Goal: Task Accomplishment & Management: Complete application form

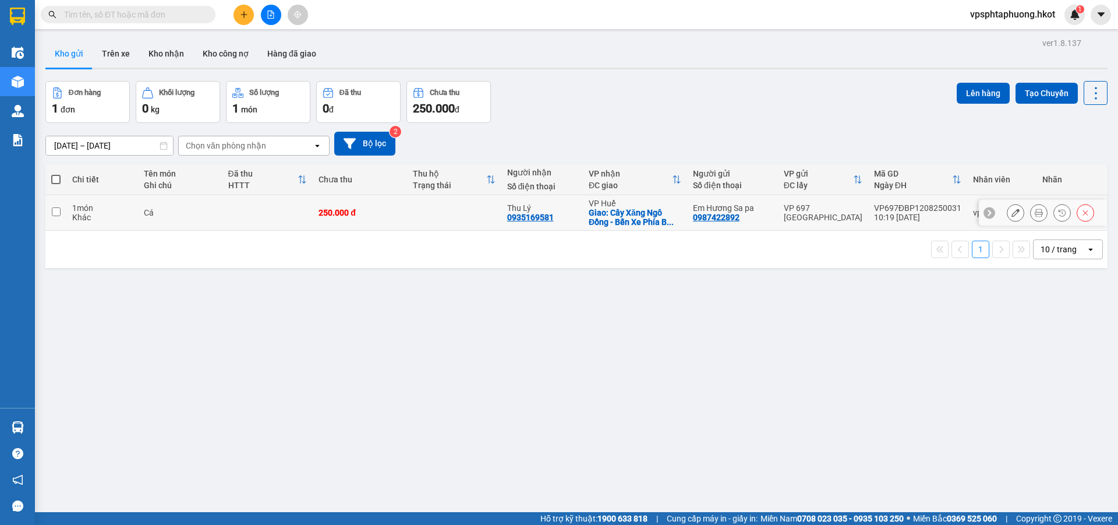
click at [218, 204] on td "Cá" at bounding box center [180, 213] width 84 height 36
checkbox input "true"
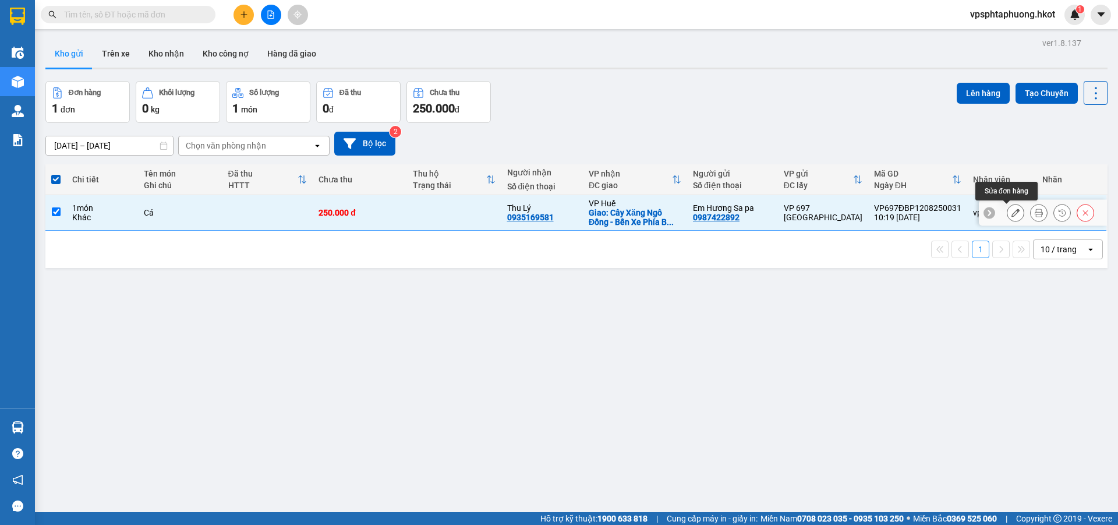
click at [1008, 209] on button at bounding box center [1016, 213] width 16 height 20
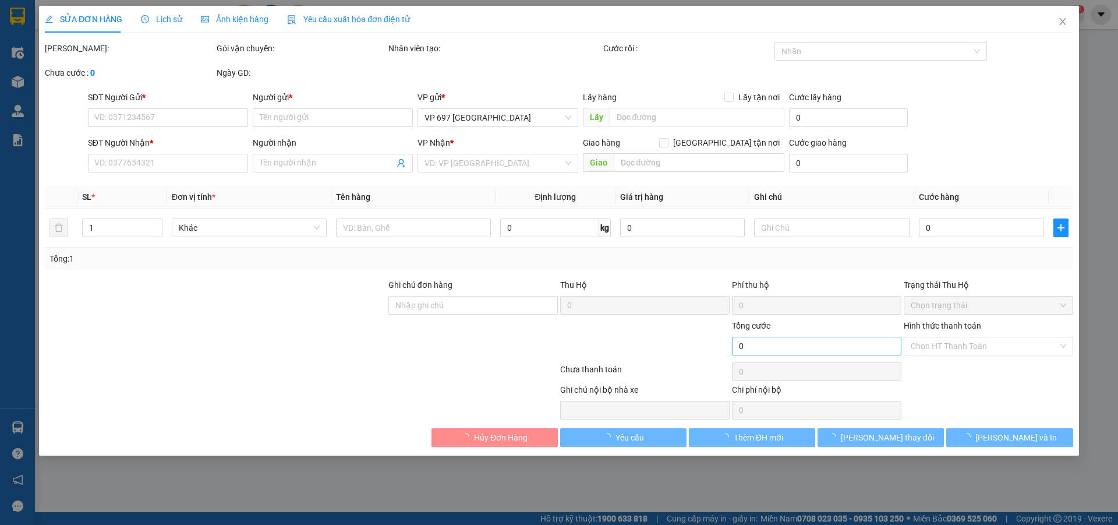
type input "0987422892"
type input "Em Hương Sa pa"
type input "0935169581"
type input "Thu Lý"
checkbox input "true"
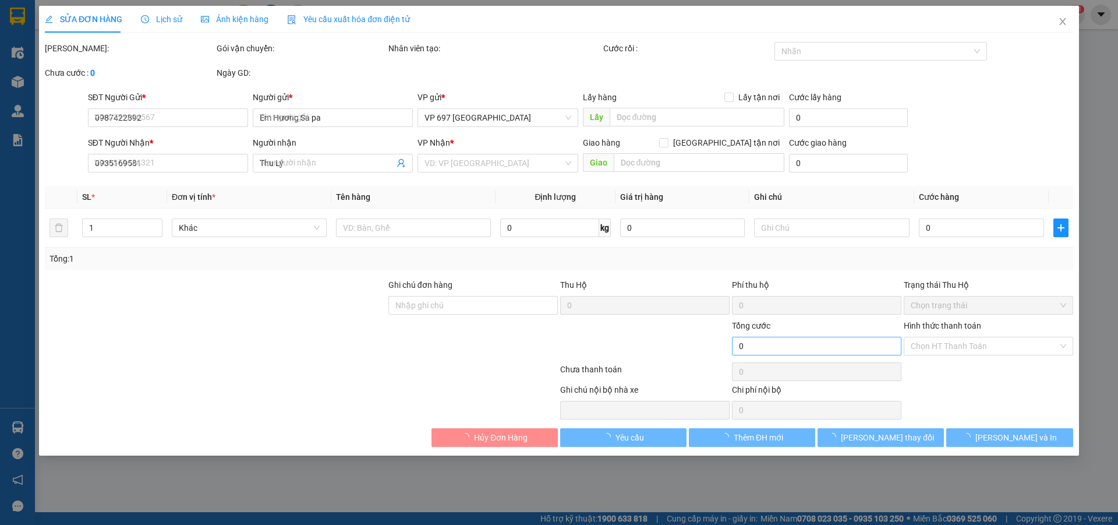
type input "Cây Xăng Ngô Đồng - Bến Xe Phía [GEOGRAPHIC_DATA]"
type input "250.000"
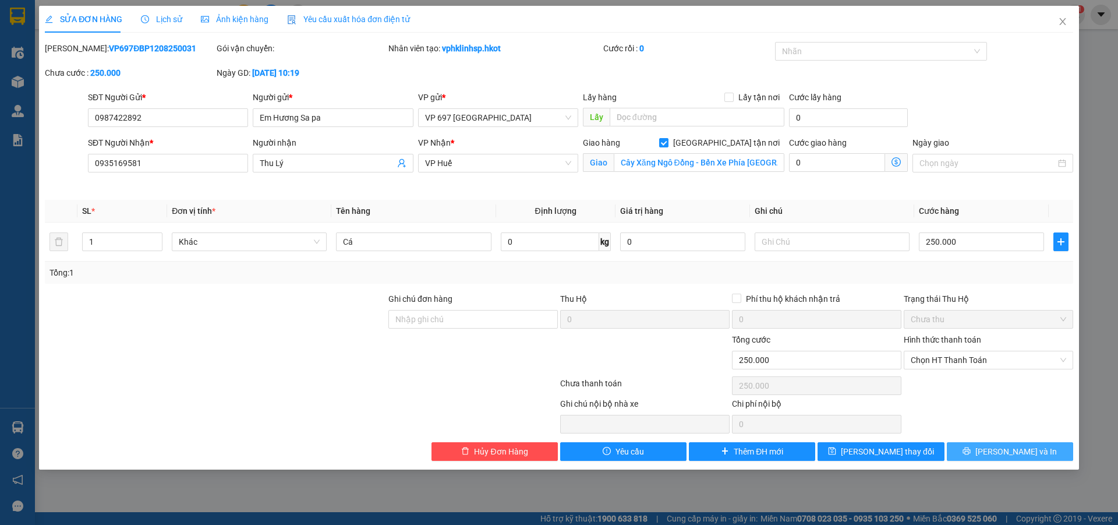
click at [1014, 449] on span "[PERSON_NAME] và In" at bounding box center [1017, 451] width 82 height 13
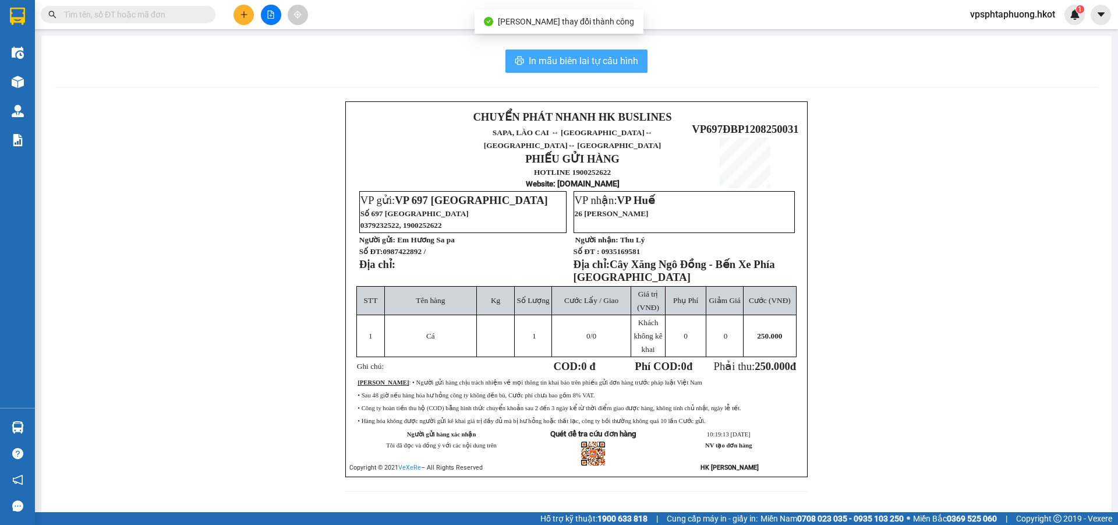
click at [584, 64] on span "In mẫu biên lai tự cấu hình" at bounding box center [584, 61] width 110 height 15
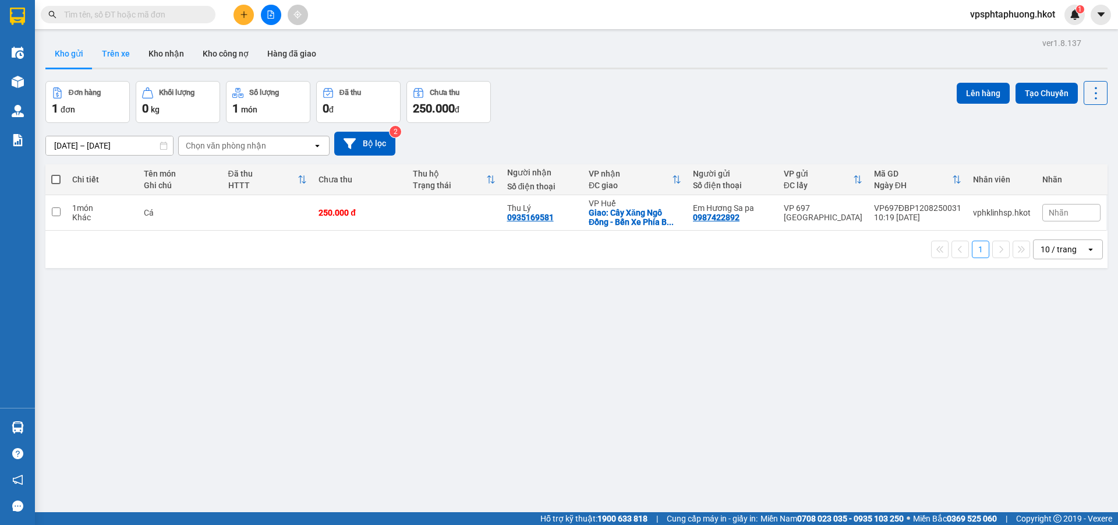
drag, startPoint x: 133, startPoint y: 52, endPoint x: 134, endPoint y: 47, distance: 5.9
click at [132, 52] on button "Trên xe" at bounding box center [116, 54] width 47 height 28
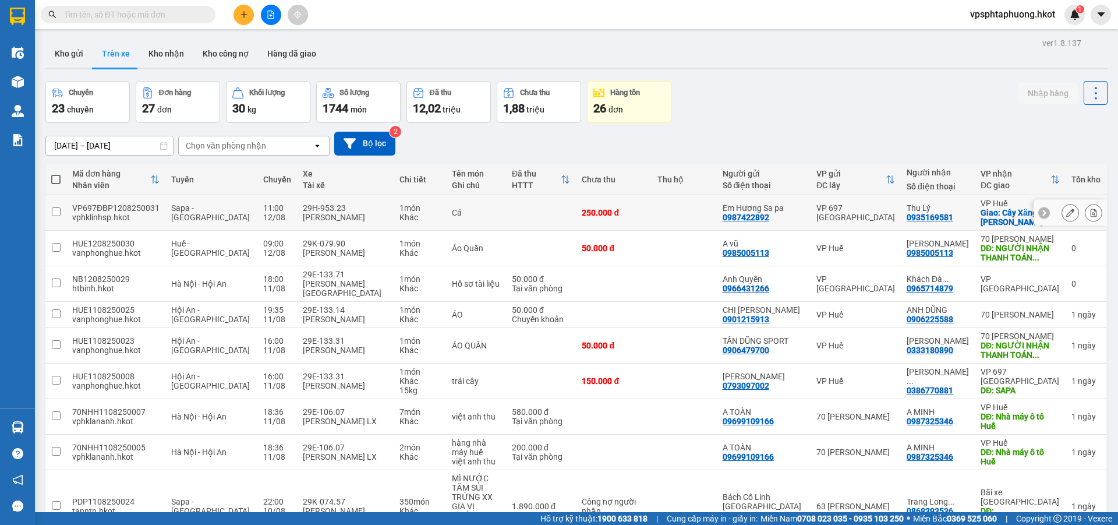
click at [400, 209] on div "1 món" at bounding box center [420, 207] width 41 height 9
checkbox input "true"
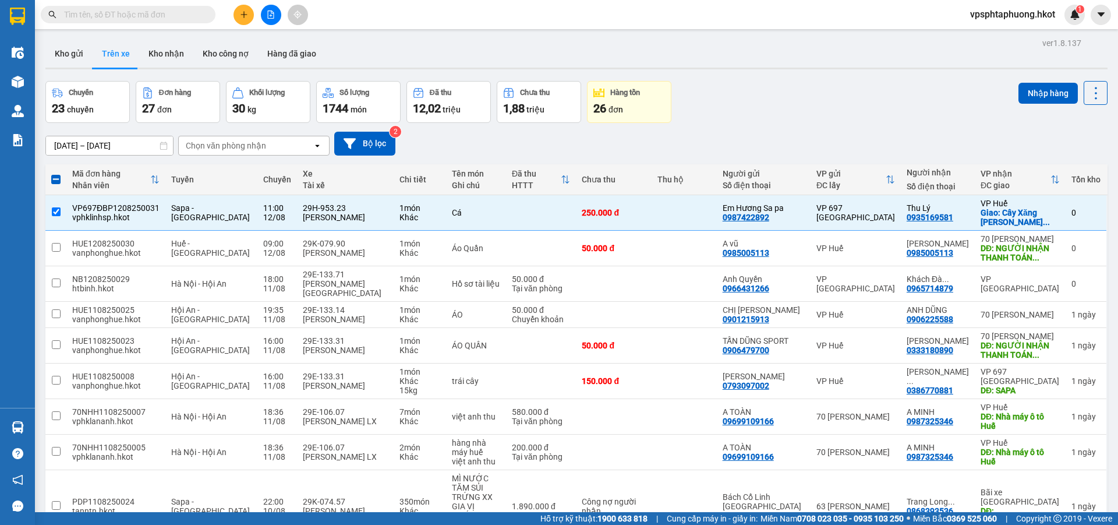
drag, startPoint x: 1018, startPoint y: 94, endPoint x: 678, endPoint y: 91, distance: 339.6
click at [679, 91] on div "Chuyến 23 chuyến Đơn hàng 27 đơn Khối lượng 30 kg Số lượng 1744 món Đã thu 12,0…" at bounding box center [576, 102] width 1063 height 42
click at [274, 17] on icon "file-add" at bounding box center [271, 14] width 6 height 8
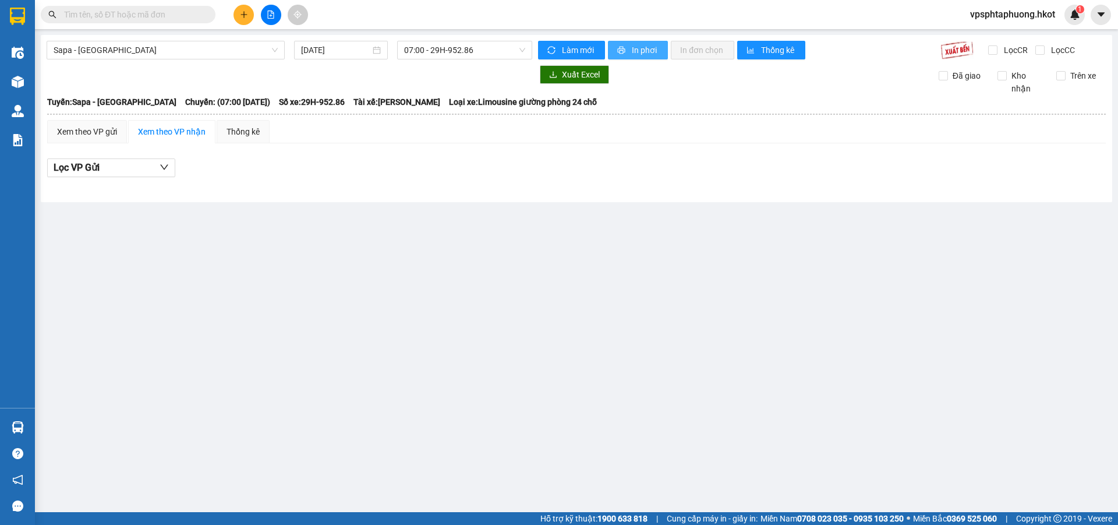
click at [618, 57] on button "In phơi" at bounding box center [638, 50] width 60 height 19
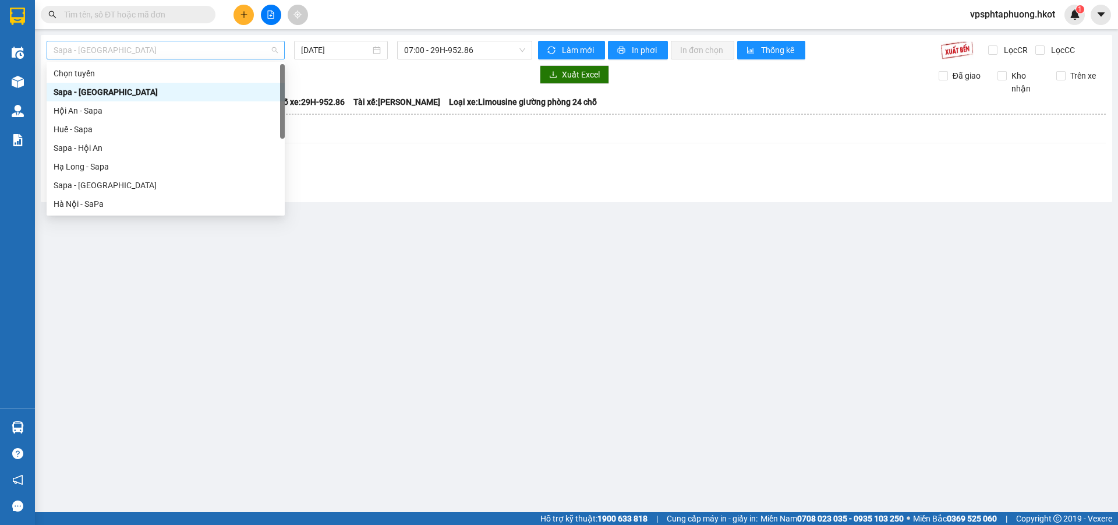
click at [212, 52] on span "Sapa - [GEOGRAPHIC_DATA]" at bounding box center [166, 49] width 224 height 17
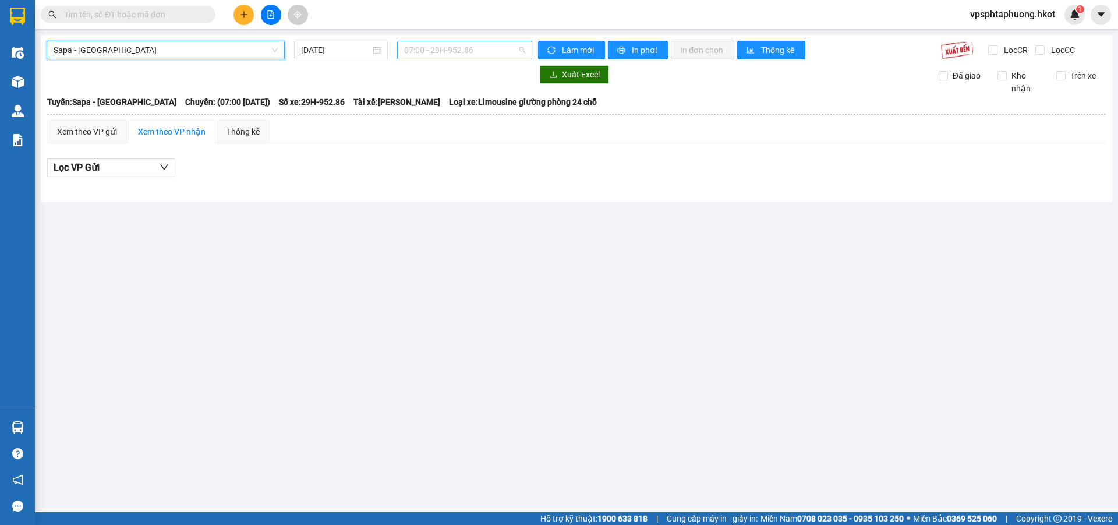
click at [438, 56] on span "07:00 - 29H-952.86" at bounding box center [464, 49] width 121 height 17
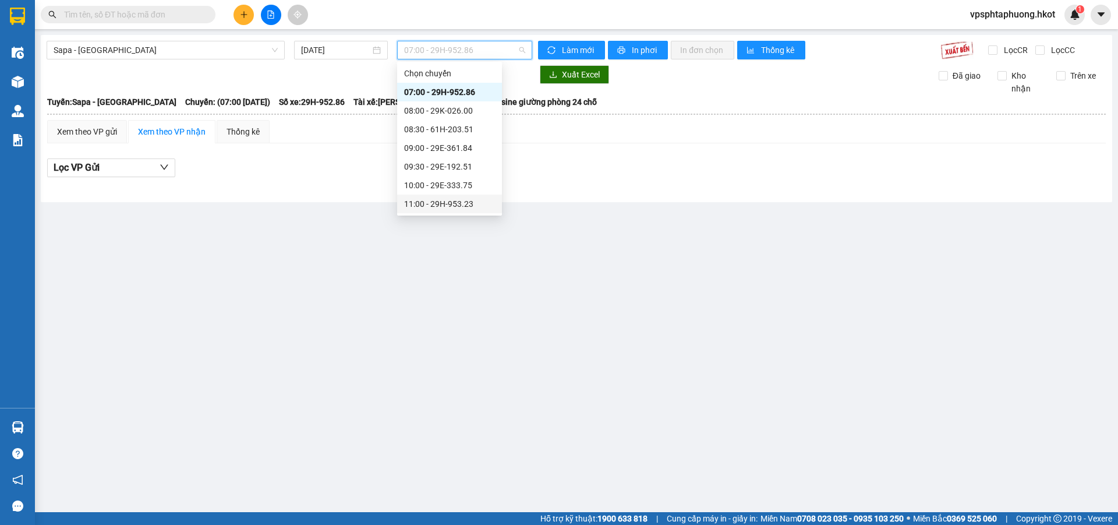
click at [451, 197] on div "11:00 - 29H-953.23" at bounding box center [449, 203] width 91 height 13
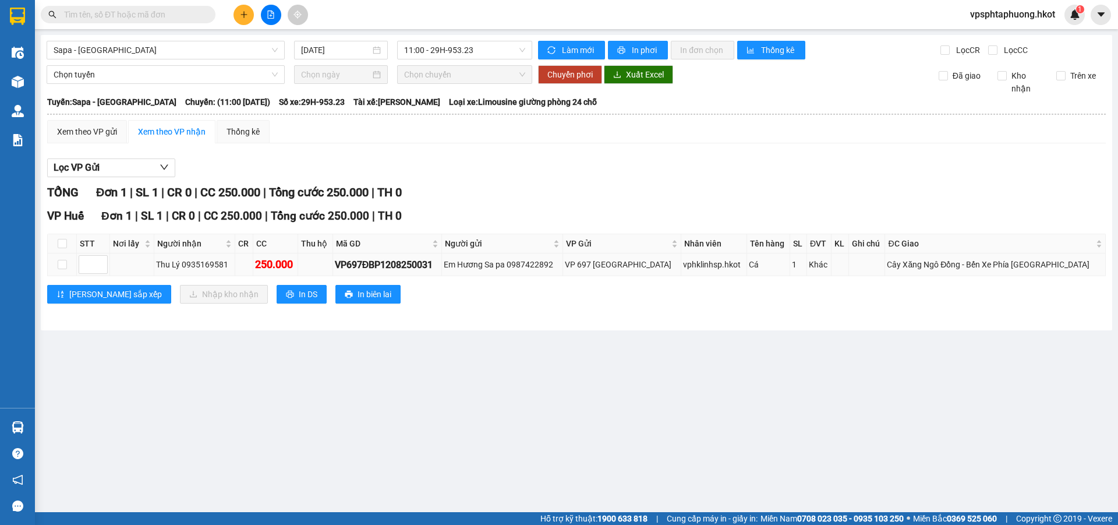
click at [68, 263] on td at bounding box center [62, 264] width 29 height 23
click at [63, 263] on input "checkbox" at bounding box center [62, 264] width 9 height 9
checkbox input "true"
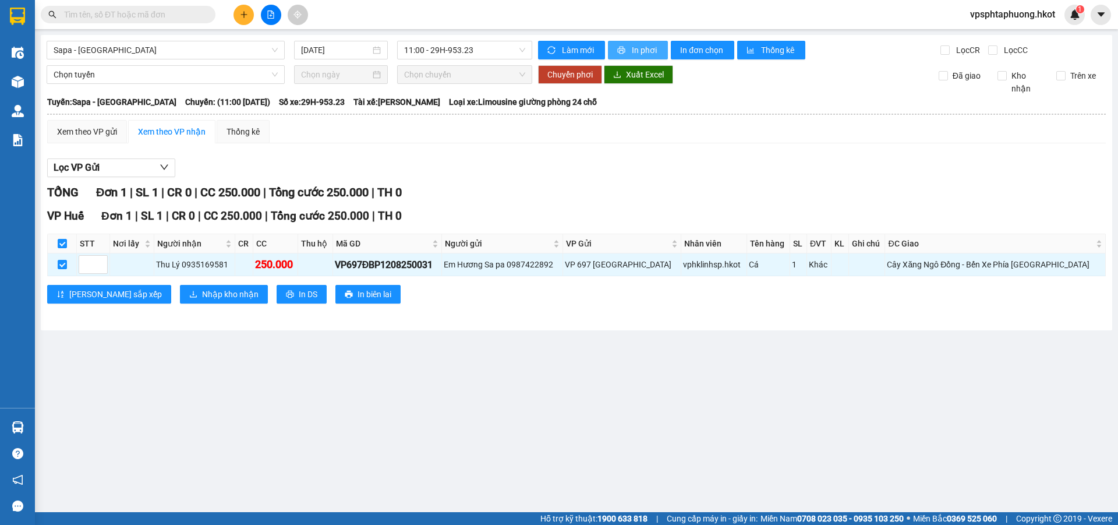
click at [627, 49] on button "In phơi" at bounding box center [638, 50] width 60 height 19
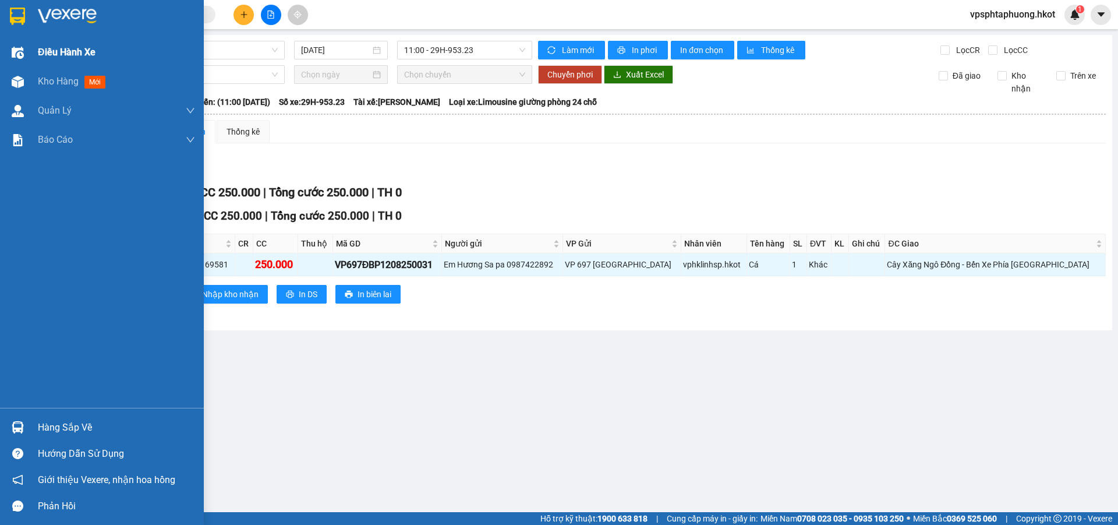
click at [19, 58] on img at bounding box center [18, 53] width 12 height 12
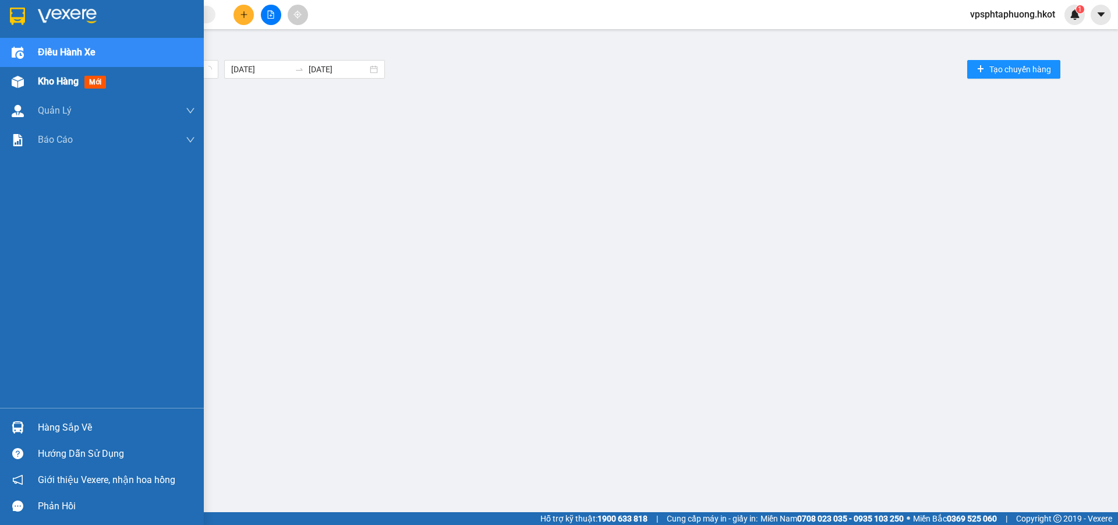
drag, startPoint x: 58, startPoint y: 79, endPoint x: 163, endPoint y: 82, distance: 104.3
click at [59, 82] on span "Kho hàng" at bounding box center [58, 81] width 41 height 11
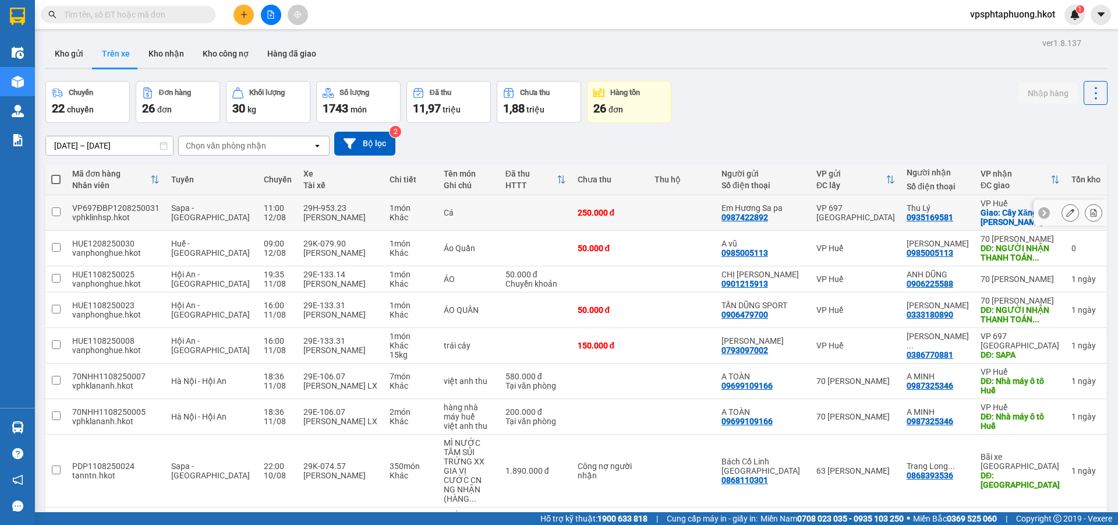
click at [227, 218] on td "Sapa - [GEOGRAPHIC_DATA]" at bounding box center [211, 213] width 92 height 36
checkbox input "true"
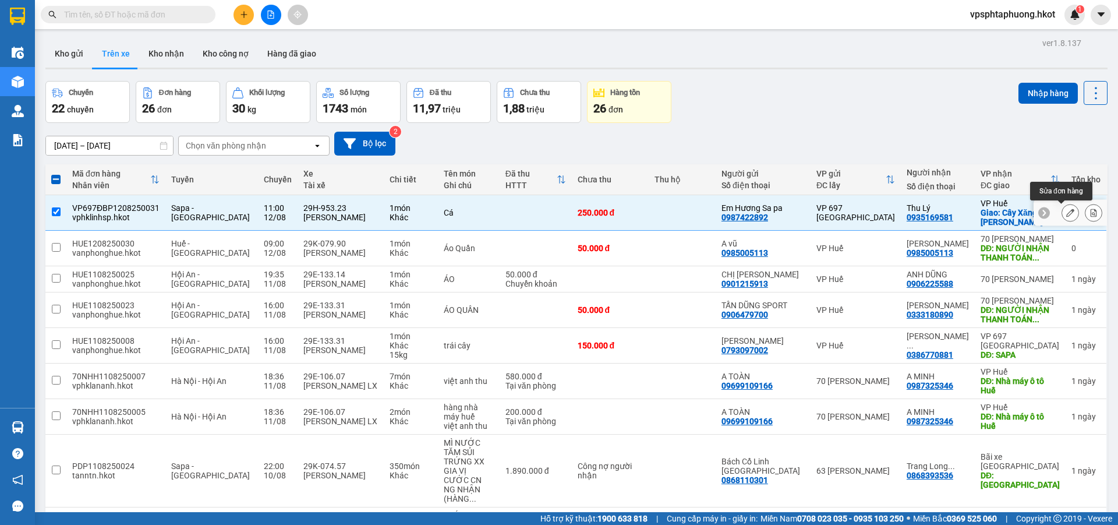
click at [1067, 214] on icon at bounding box center [1071, 213] width 8 height 8
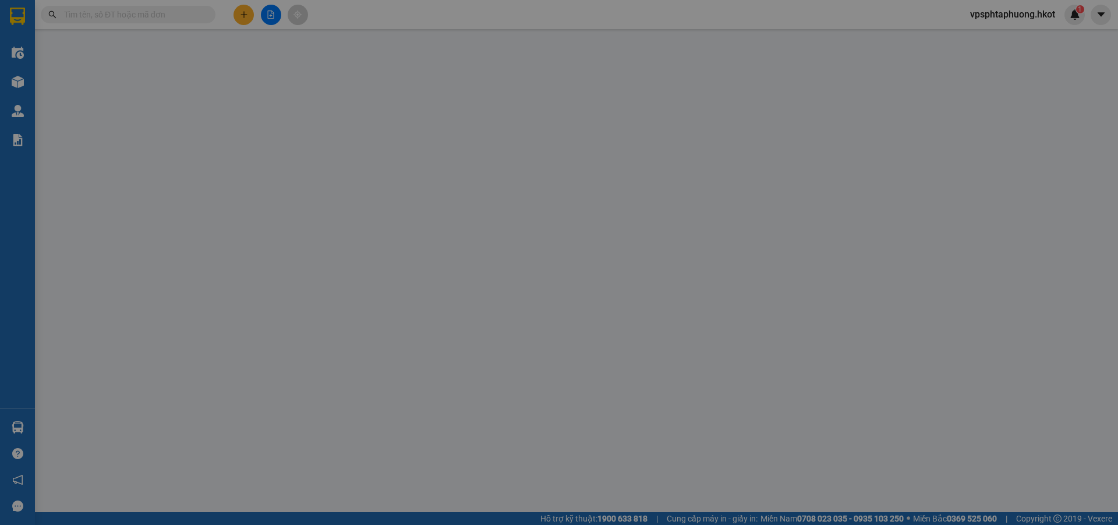
type input "0987422892"
type input "Em Hương Sa pa"
type input "0935169581"
type input "Thu Lý"
checkbox input "true"
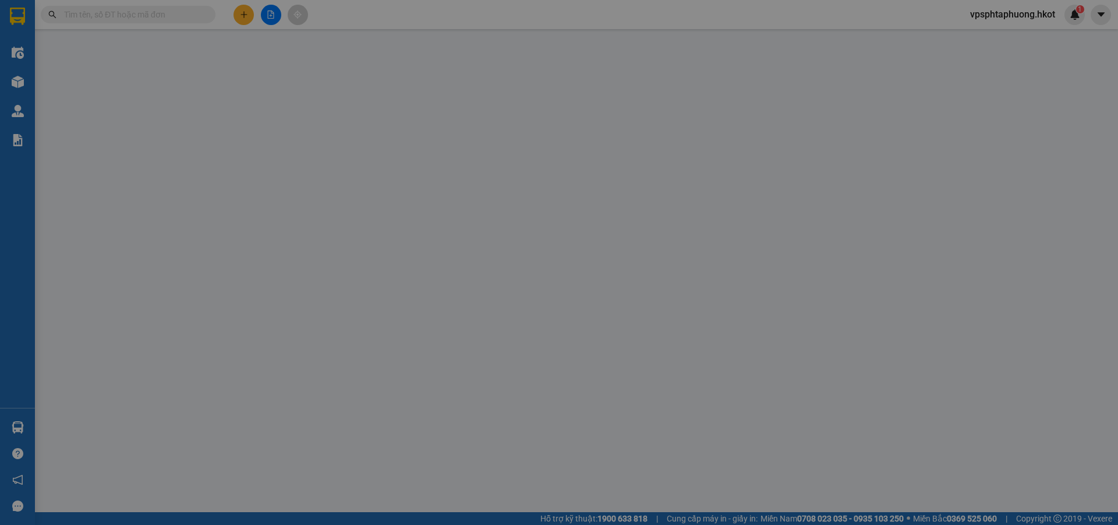
type input "Cây Xăng Ngô Đồng - Bến Xe Phía [GEOGRAPHIC_DATA]"
type input "250.000"
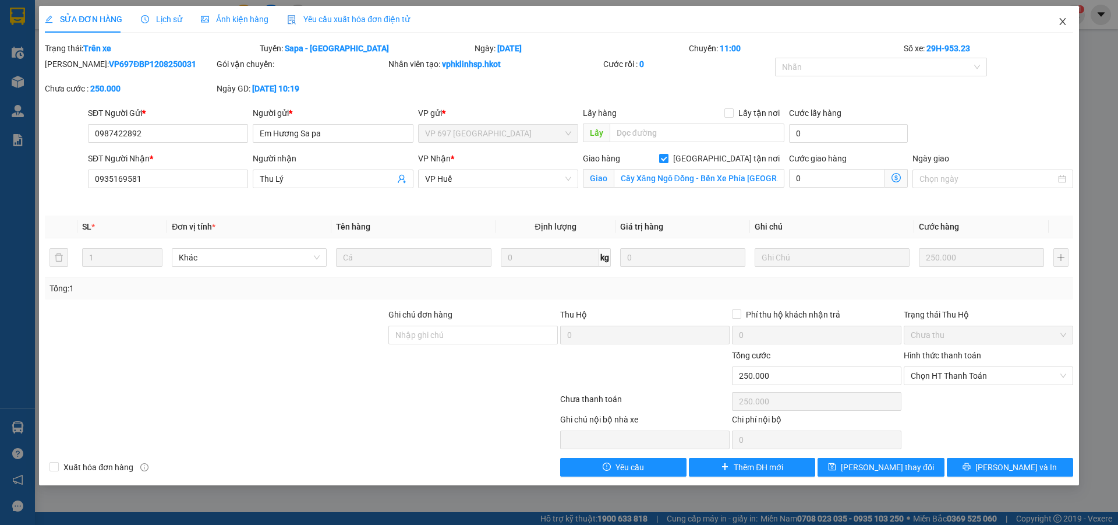
click at [1067, 19] on icon "close" at bounding box center [1062, 21] width 9 height 9
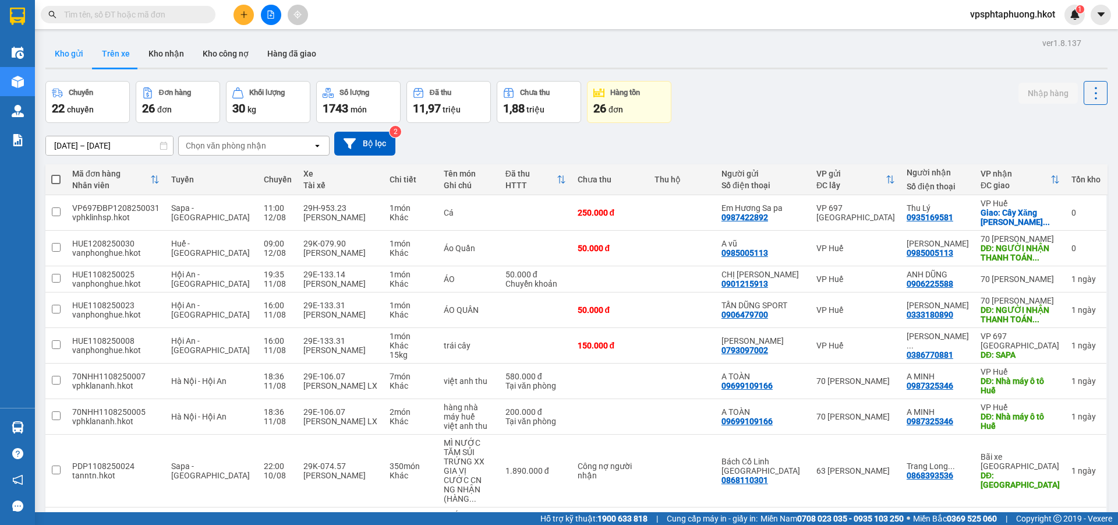
click at [70, 54] on button "Kho gửi" at bounding box center [68, 54] width 47 height 28
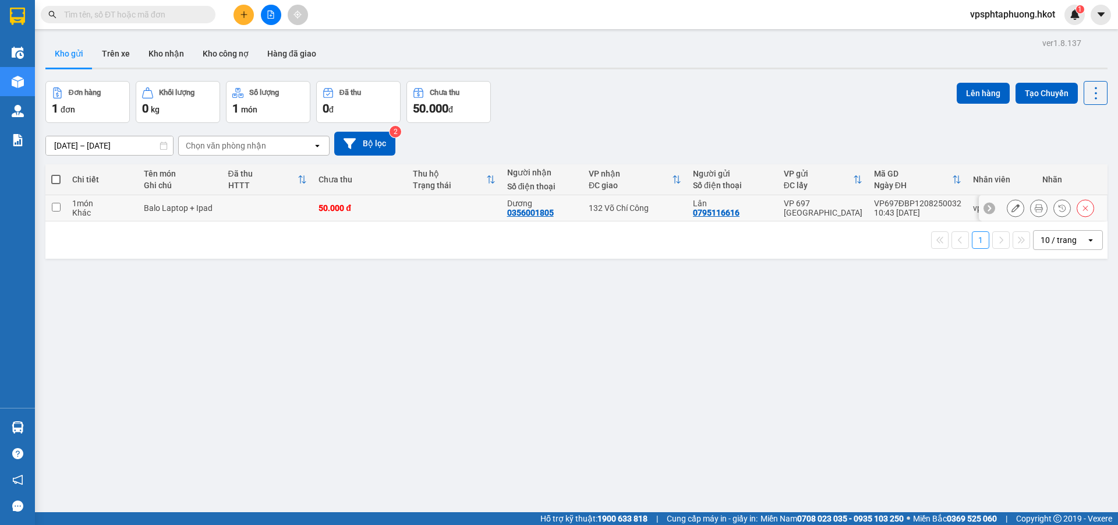
click at [266, 211] on td at bounding box center [268, 208] width 91 height 26
checkbox input "true"
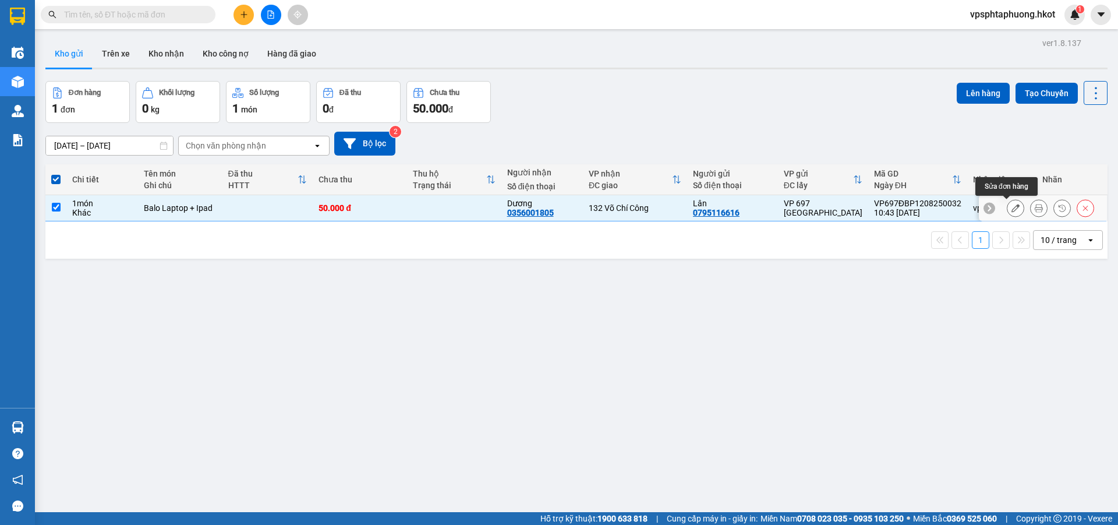
click at [1013, 204] on button at bounding box center [1016, 208] width 16 height 20
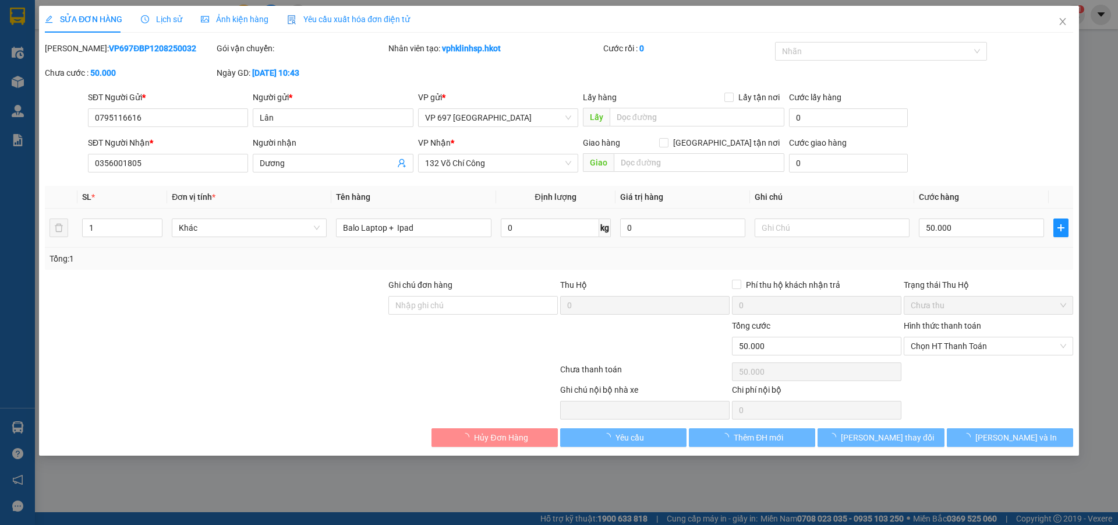
type input "0795116616"
type input "Lân"
type input "0356001805"
type input "Dương"
type input "50.000"
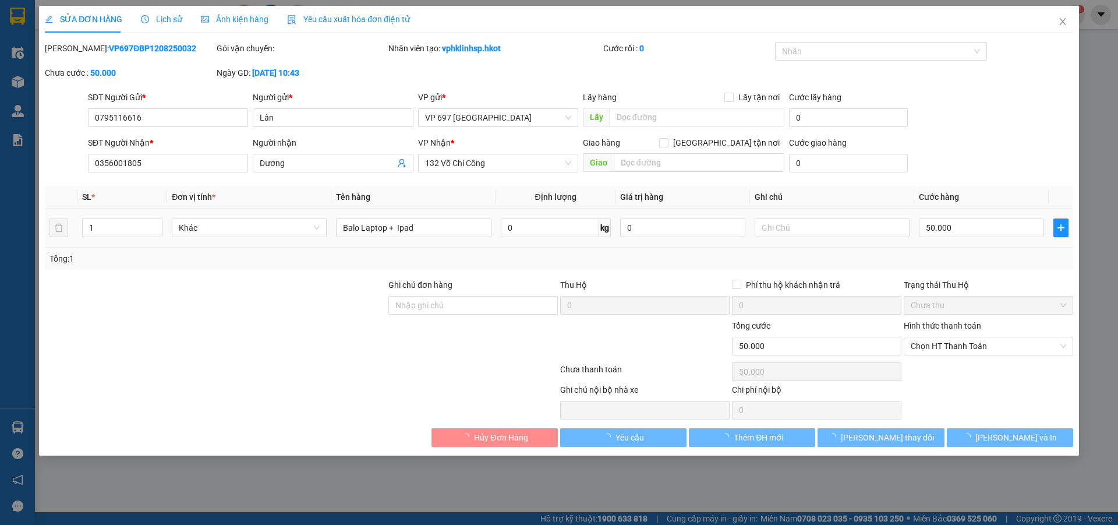
type input "50.000"
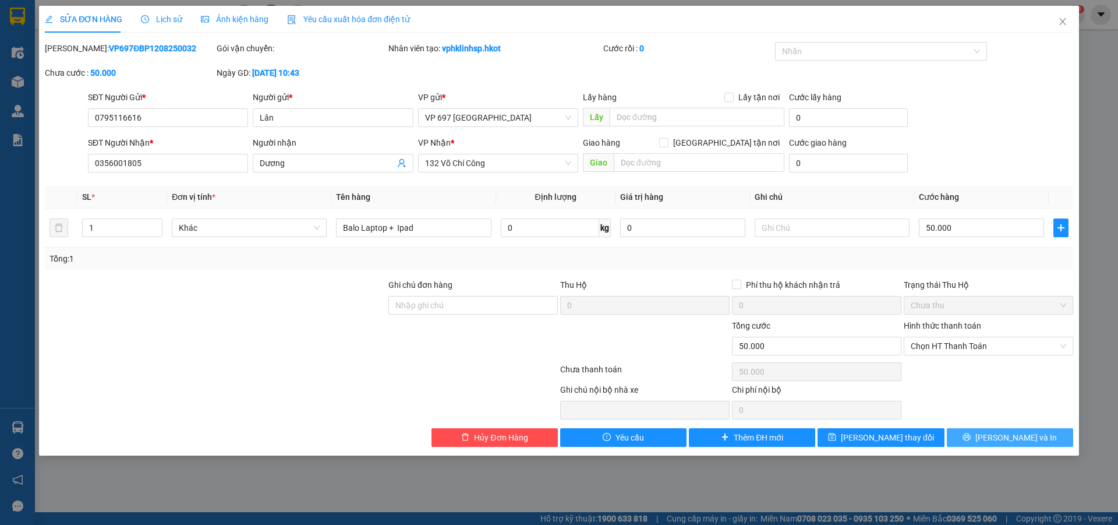
click at [998, 439] on button "[PERSON_NAME] và In" at bounding box center [1010, 437] width 126 height 19
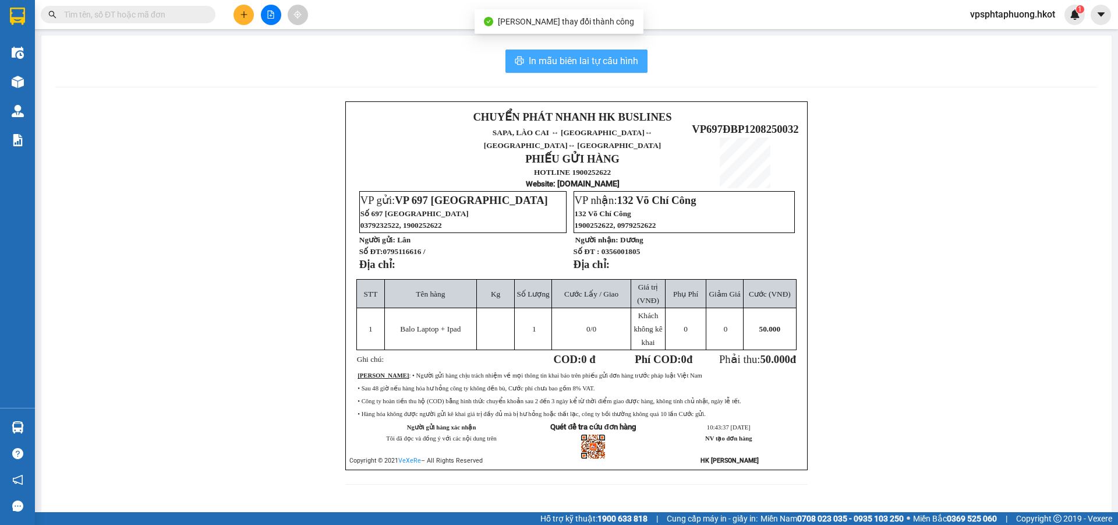
click at [549, 58] on span "In mẫu biên lai tự cấu hình" at bounding box center [584, 61] width 110 height 15
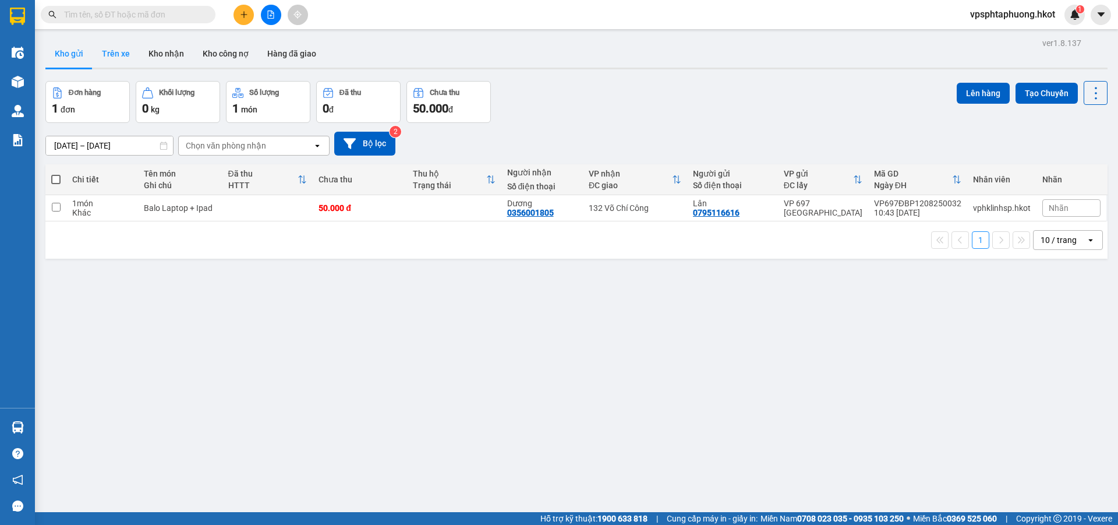
click at [114, 51] on button "Trên xe" at bounding box center [116, 54] width 47 height 28
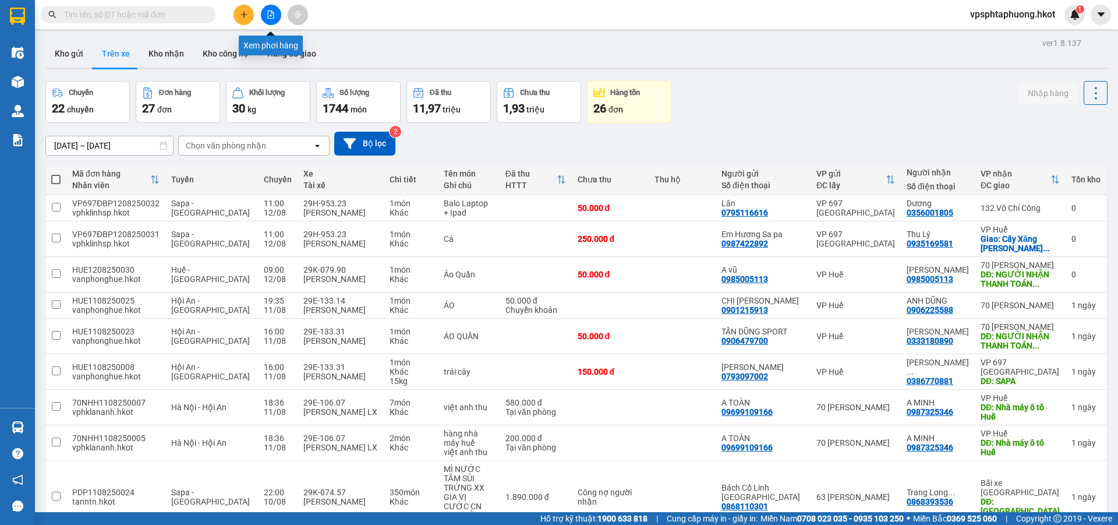
click at [267, 20] on button at bounding box center [271, 15] width 20 height 20
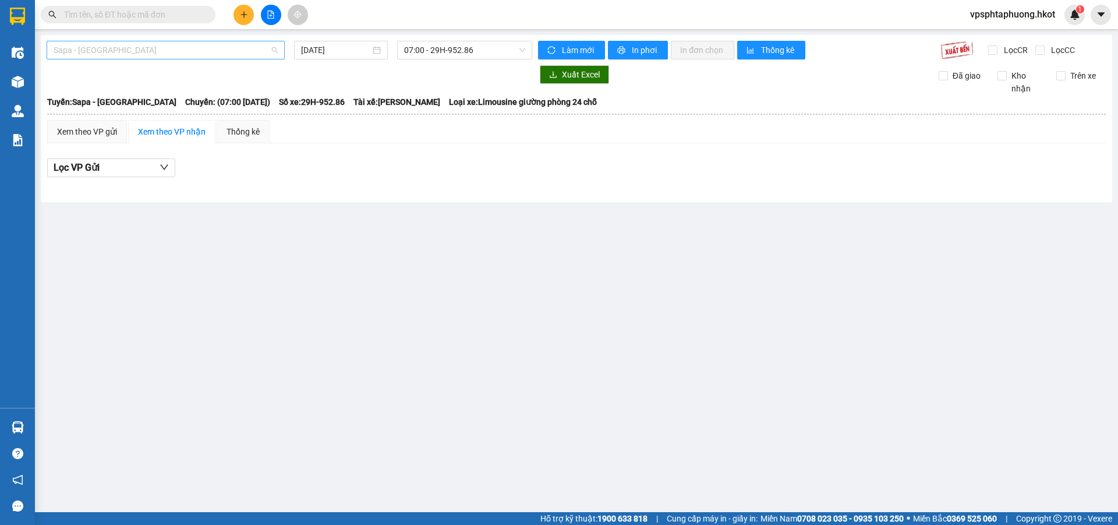
click at [97, 52] on span "Sapa - [GEOGRAPHIC_DATA]" at bounding box center [166, 49] width 224 height 17
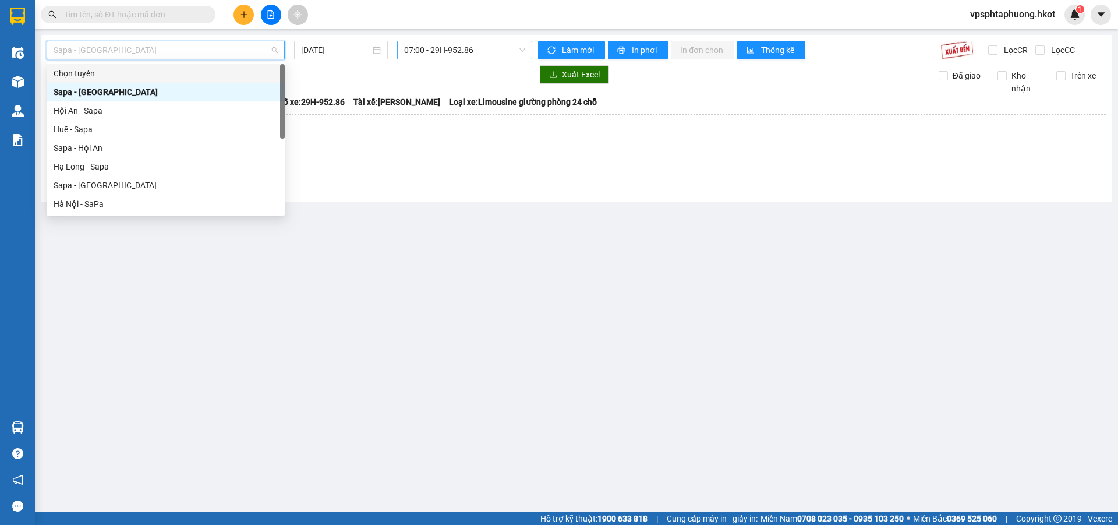
click at [432, 50] on span "07:00 - 29H-952.86" at bounding box center [464, 49] width 121 height 17
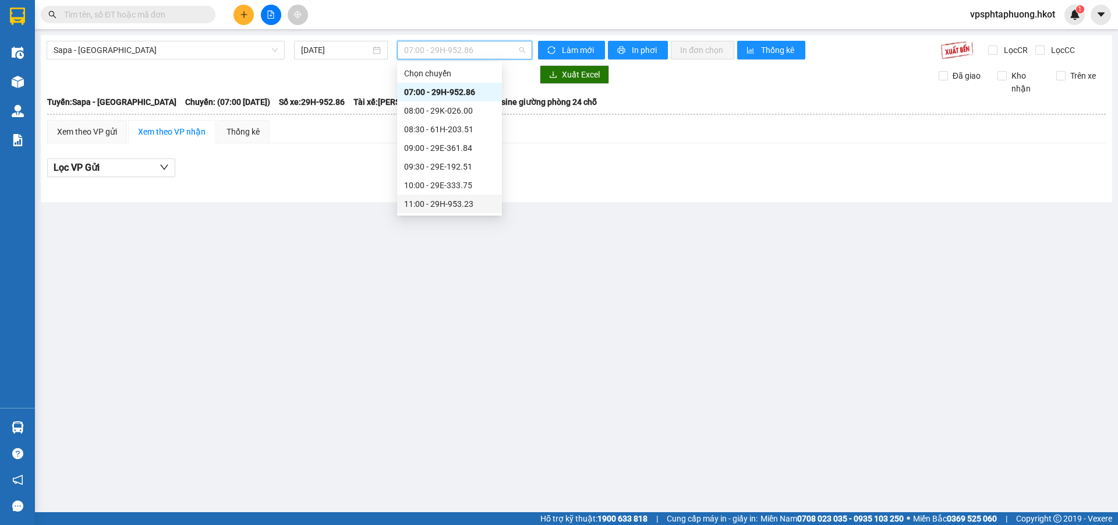
click at [463, 203] on div "11:00 - 29H-953.23" at bounding box center [449, 203] width 91 height 13
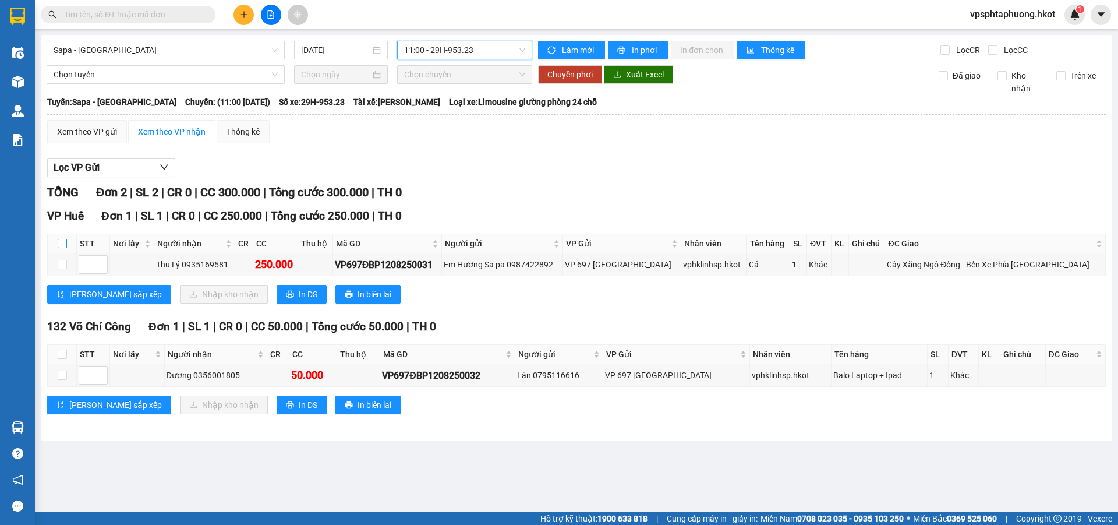
click at [64, 245] on input "checkbox" at bounding box center [62, 243] width 9 height 9
checkbox input "true"
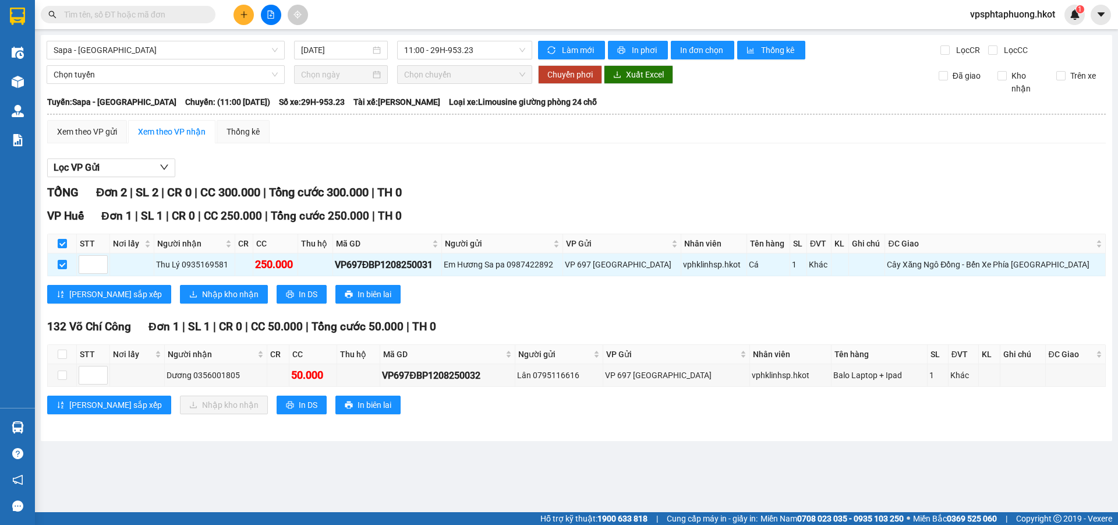
click at [64, 362] on th at bounding box center [62, 354] width 29 height 19
click at [64, 358] on input "checkbox" at bounding box center [62, 354] width 9 height 9
checkbox input "true"
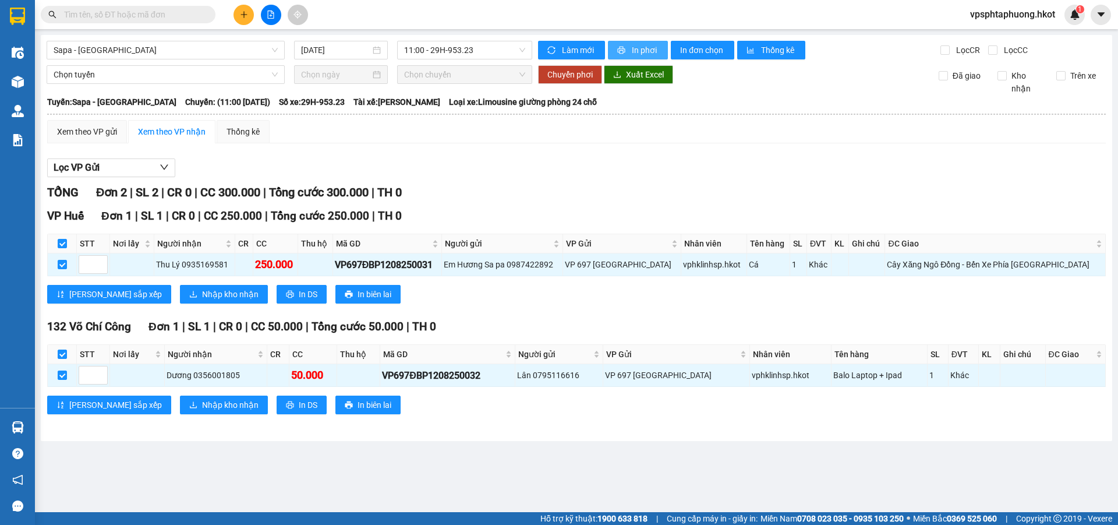
click at [659, 48] on button "In phơi" at bounding box center [638, 50] width 60 height 19
click at [659, 192] on div "Xem theo VP gửi Xem theo VP nhận Thống kê Lọc VP Gửi TỔNG Đơn 2 | SL 2 | CR 0 …" at bounding box center [576, 274] width 1059 height 309
click at [659, 191] on div "TỔNG Đơn 2 | SL 2 | CR 0 | CC 300.000 | Tổng cước 300.000 | TH 0" at bounding box center [576, 193] width 1059 height 18
click at [643, 284] on div "VP Huế Đơn 1 | SL 1 | CR 0 | CC 250.000 | Tổng cước 250.000 | TH 0 STT Nơi lấy …" at bounding box center [576, 259] width 1059 height 105
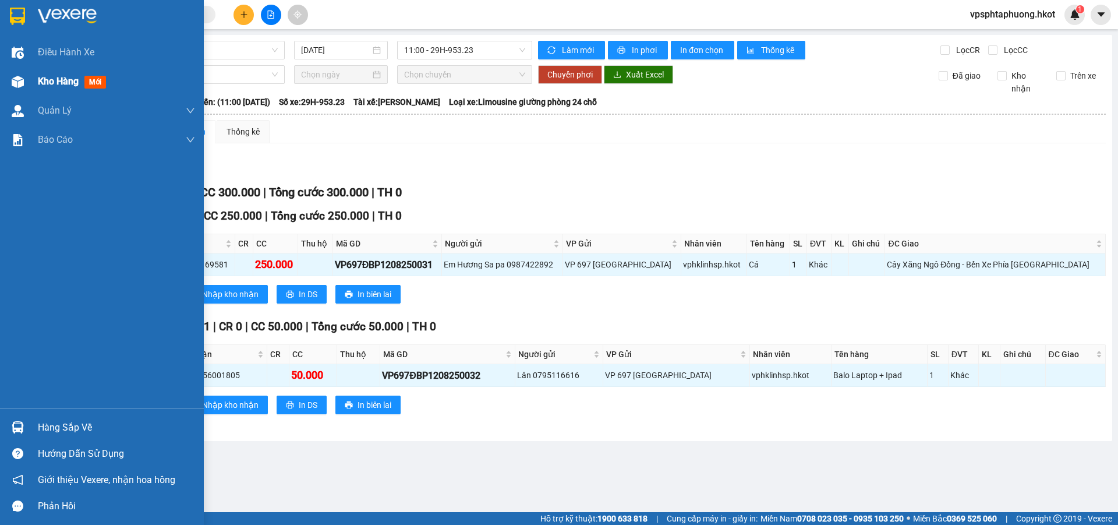
click at [65, 84] on span "Kho hàng" at bounding box center [58, 81] width 41 height 11
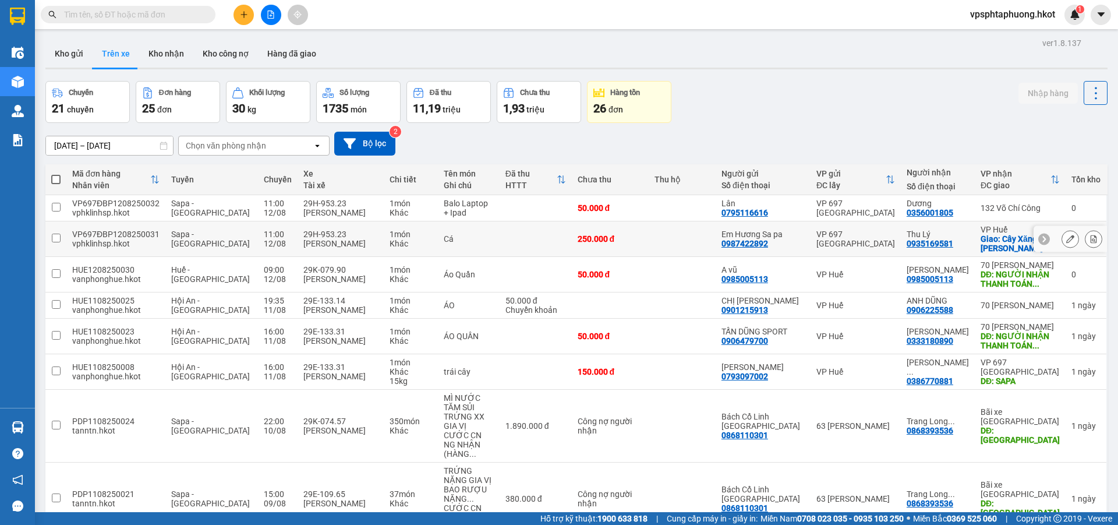
click at [1067, 238] on icon at bounding box center [1071, 239] width 8 height 8
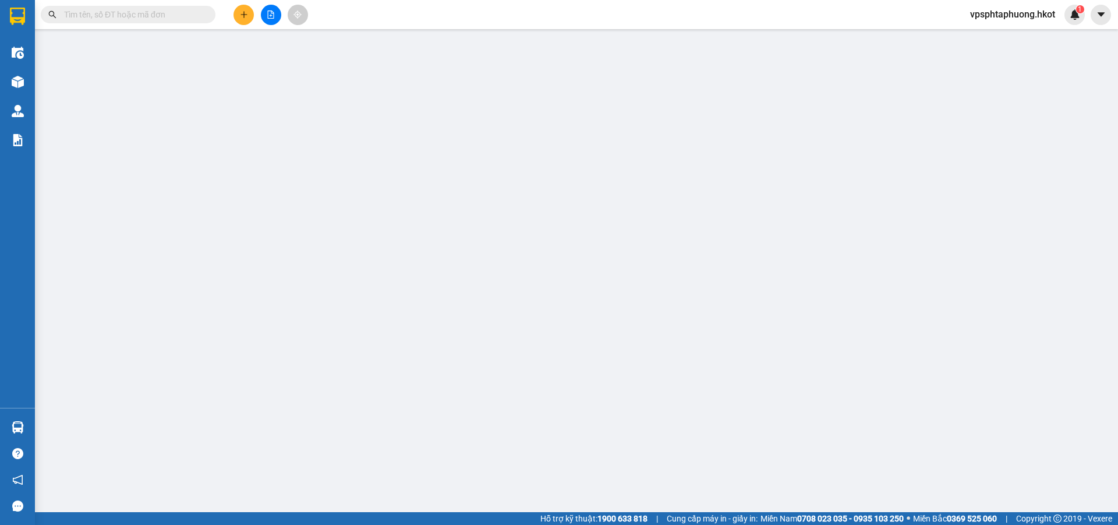
type input "0987422892"
type input "Em Hương Sa pa"
type input "0935169581"
type input "Thu Lý"
checkbox input "true"
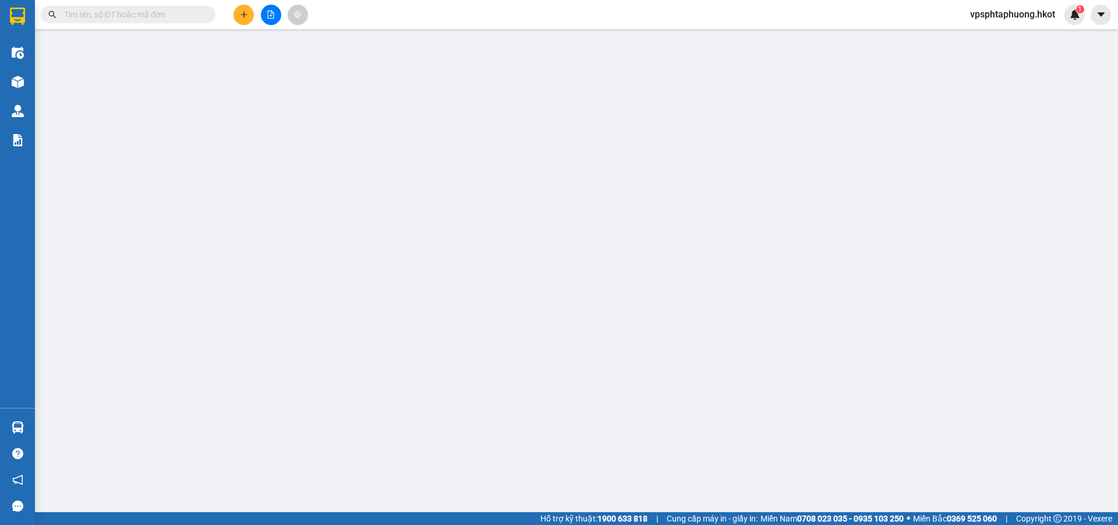
type input "Cây Xăng Ngô Đồng - Bến Xe Phía [GEOGRAPHIC_DATA]"
type input "250.000"
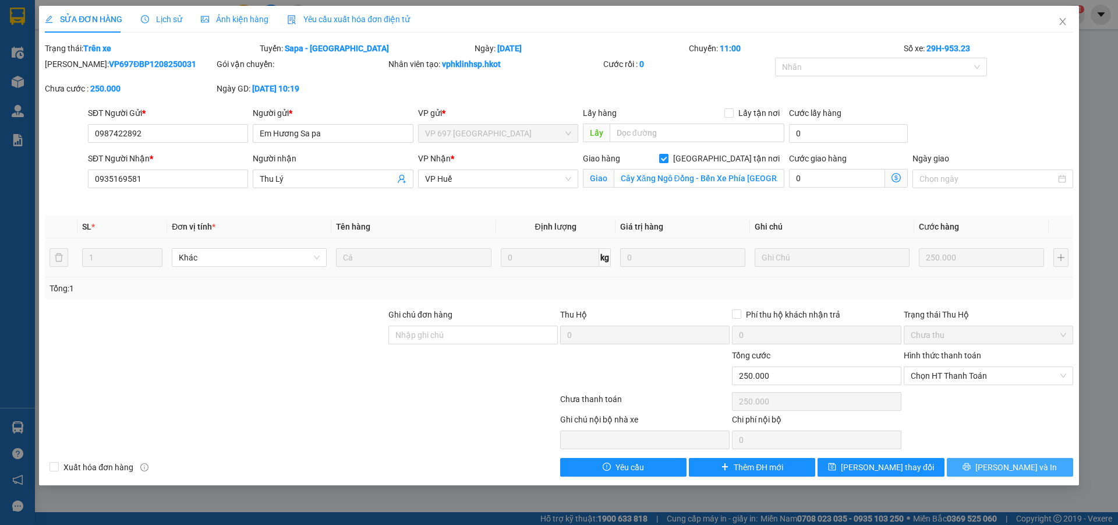
drag, startPoint x: 1023, startPoint y: 466, endPoint x: 1015, endPoint y: 466, distance: 8.2
click at [1022, 466] on span "[PERSON_NAME] và In" at bounding box center [1017, 467] width 82 height 13
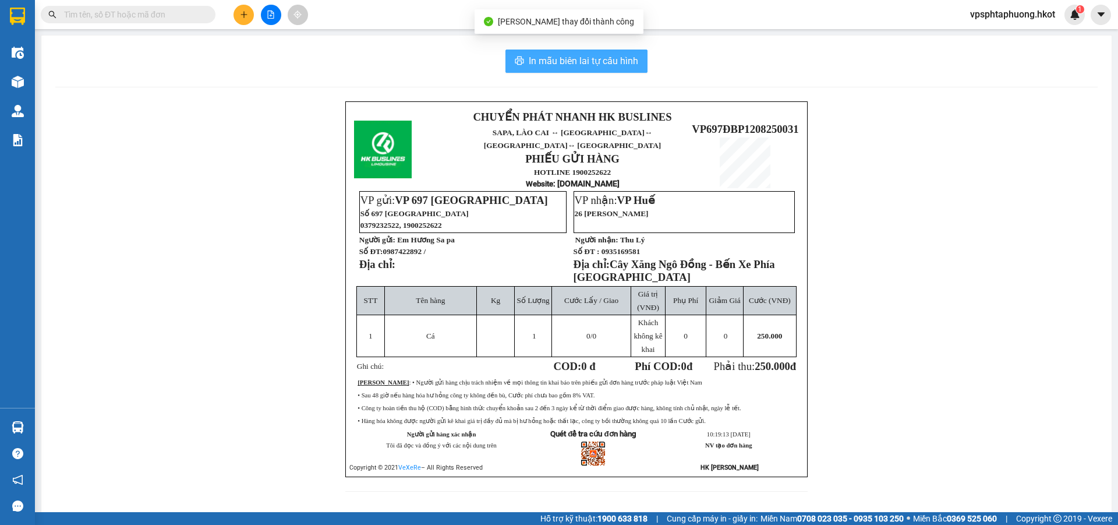
click at [605, 67] on span "In mẫu biên lai tự cấu hình" at bounding box center [584, 61] width 110 height 15
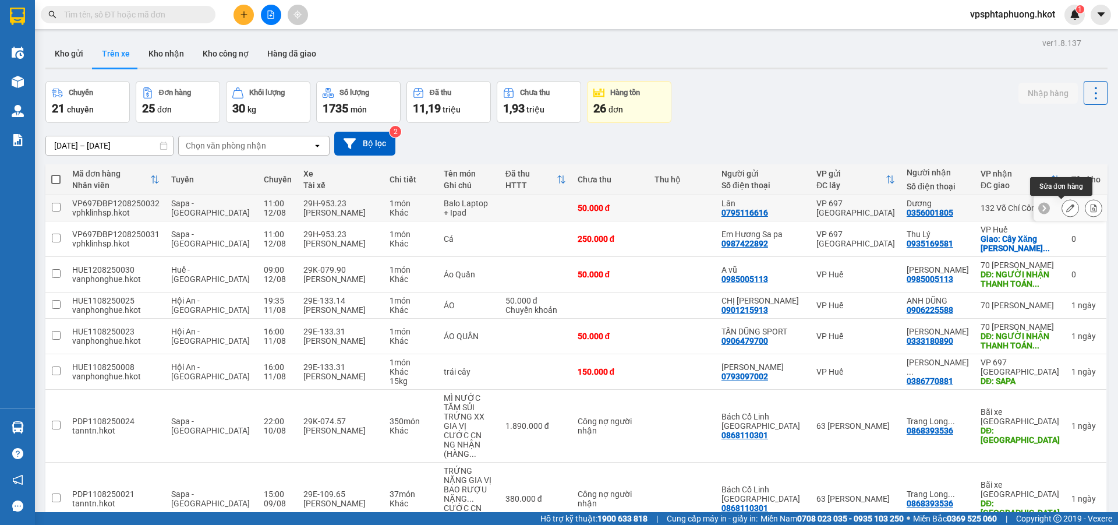
click at [1063, 204] on button at bounding box center [1071, 208] width 16 height 20
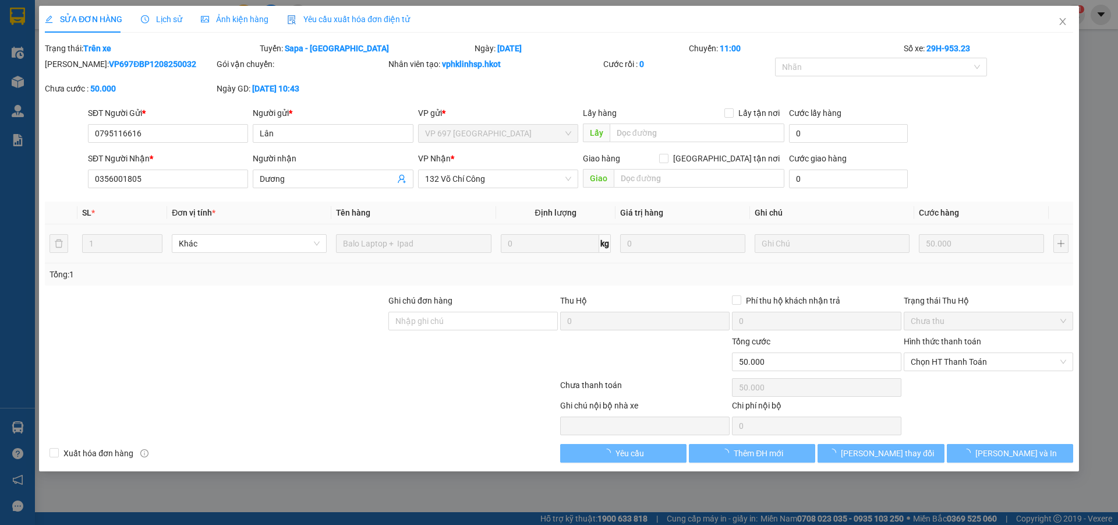
type input "0795116616"
type input "Lân"
type input "0356001805"
type input "Dương"
type input "50.000"
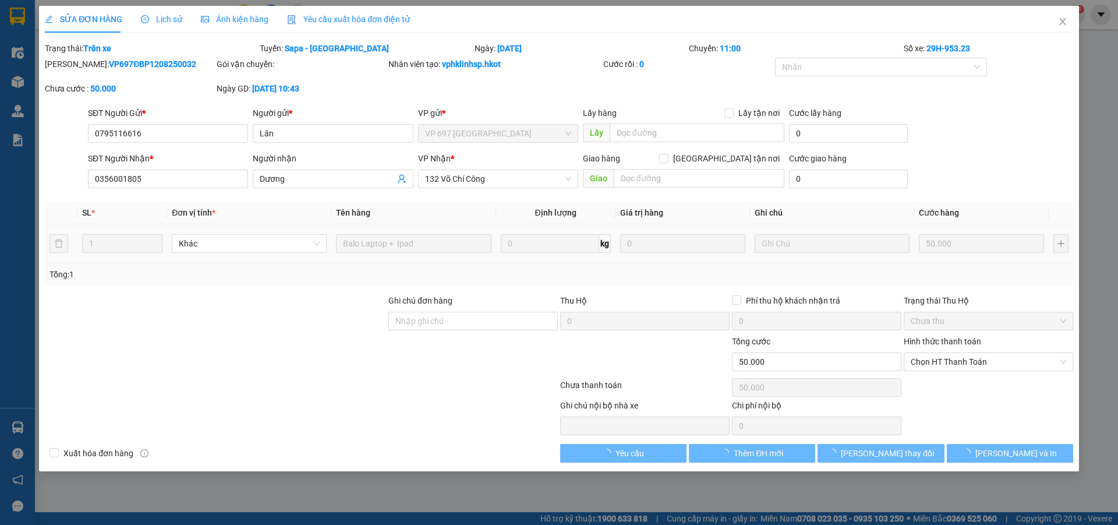
type input "50.000"
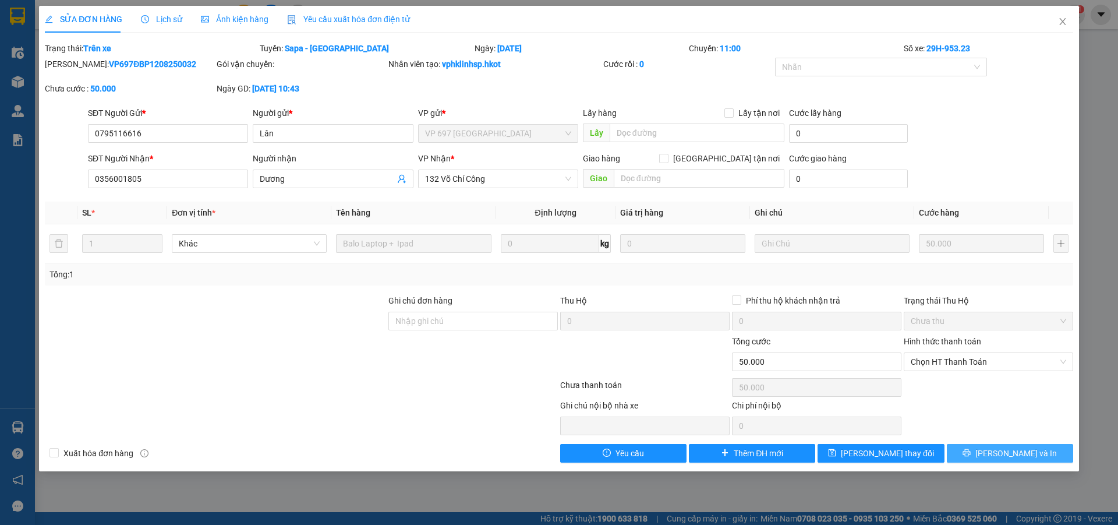
click at [975, 446] on button "[PERSON_NAME] và In" at bounding box center [1010, 453] width 126 height 19
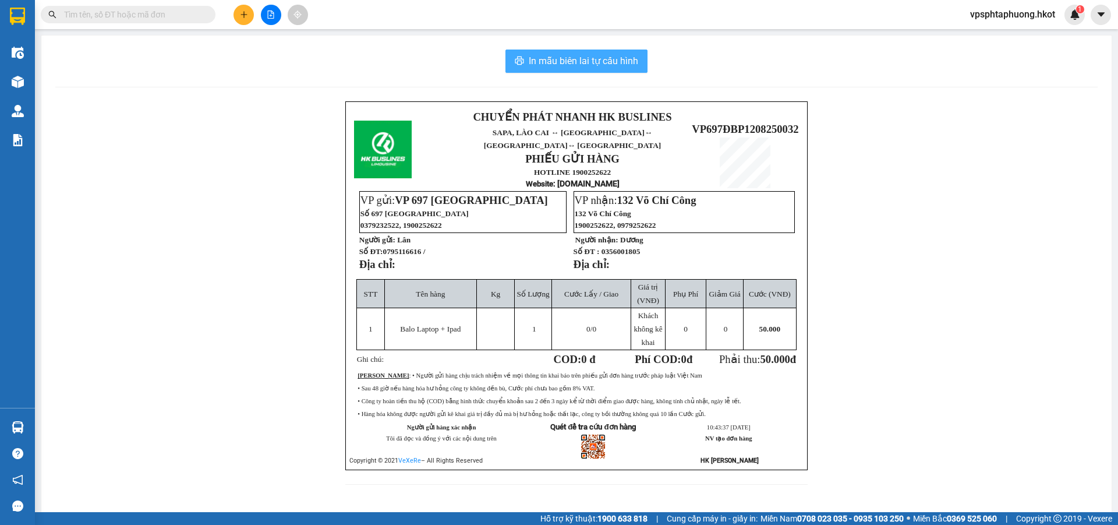
click at [560, 64] on span "In mẫu biên lai tự cấu hình" at bounding box center [584, 61] width 110 height 15
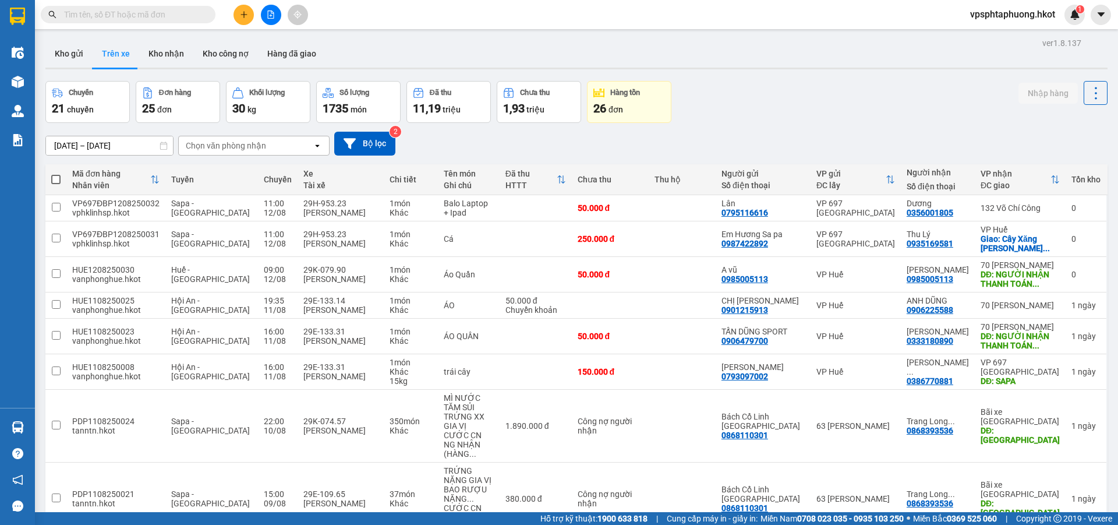
click at [759, 115] on div "Chuyến 21 chuyến Đơn hàng 25 đơn Khối lượng 30 kg Số lượng 1735 món Đã thu 11,1…" at bounding box center [576, 102] width 1063 height 42
click at [621, 106] on span "đơn" at bounding box center [616, 109] width 15 height 9
